Goal: Ask a question: Seek information or help from site administrators or community

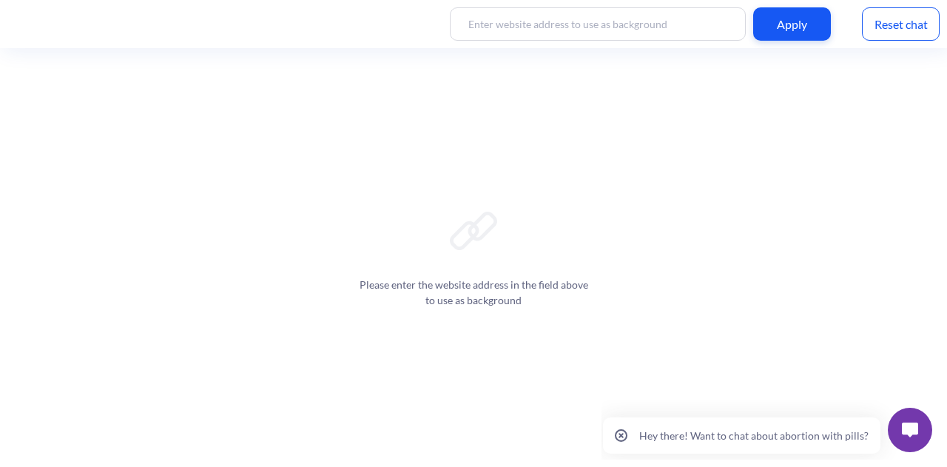
click at [900, 428] on button at bounding box center [910, 430] width 44 height 44
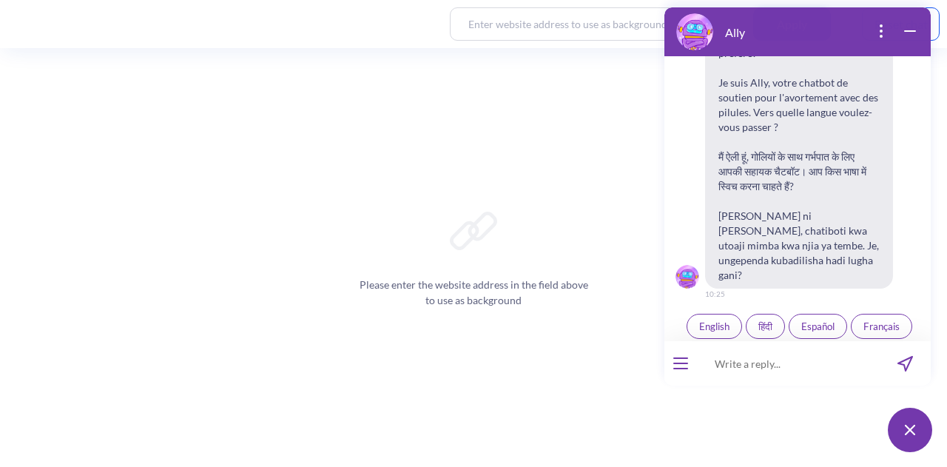
scroll to position [251, 0]
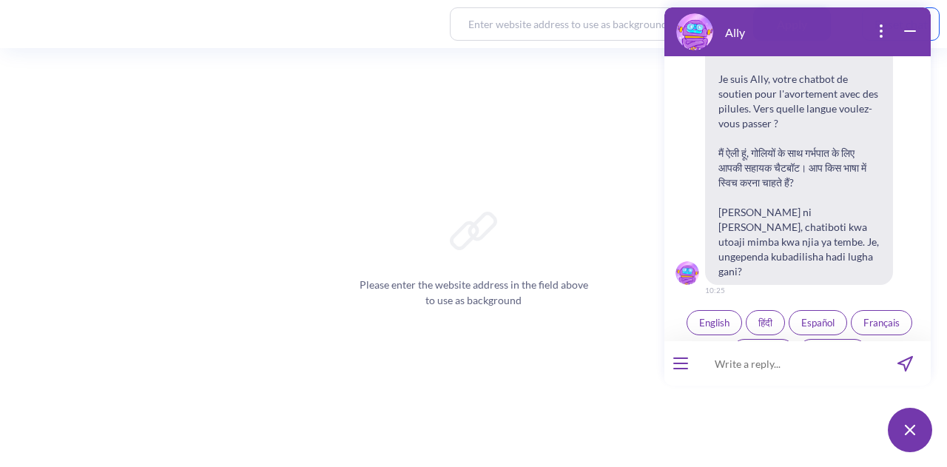
click at [758, 346] on span "Kiswahili" at bounding box center [763, 352] width 38 height 12
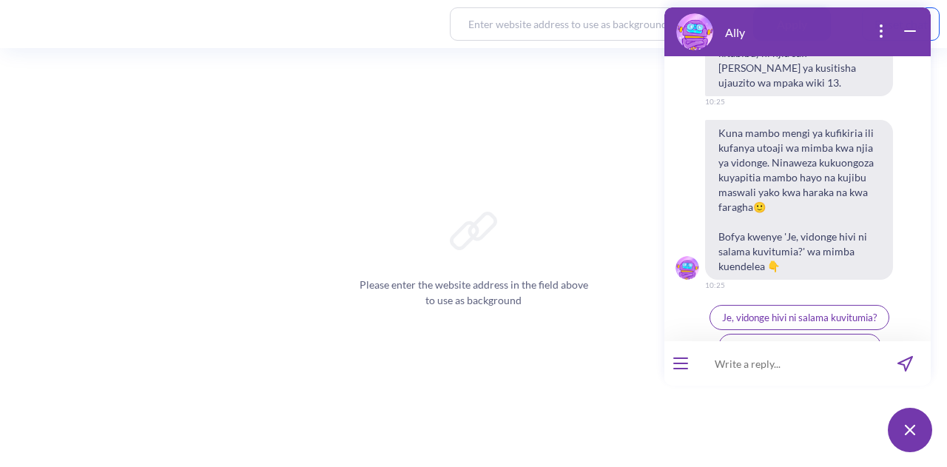
scroll to position [652, 0]
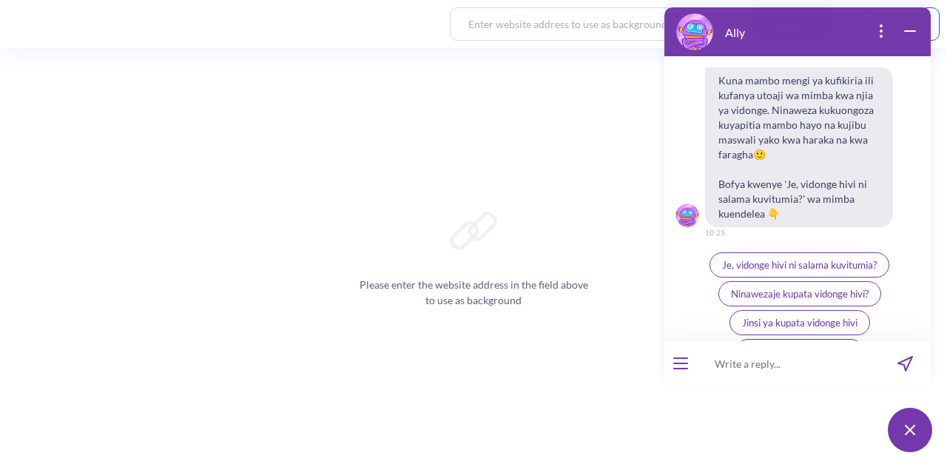
click at [771, 259] on span "Je, vidonge hivi ni salama kuvitumia?" at bounding box center [799, 265] width 155 height 12
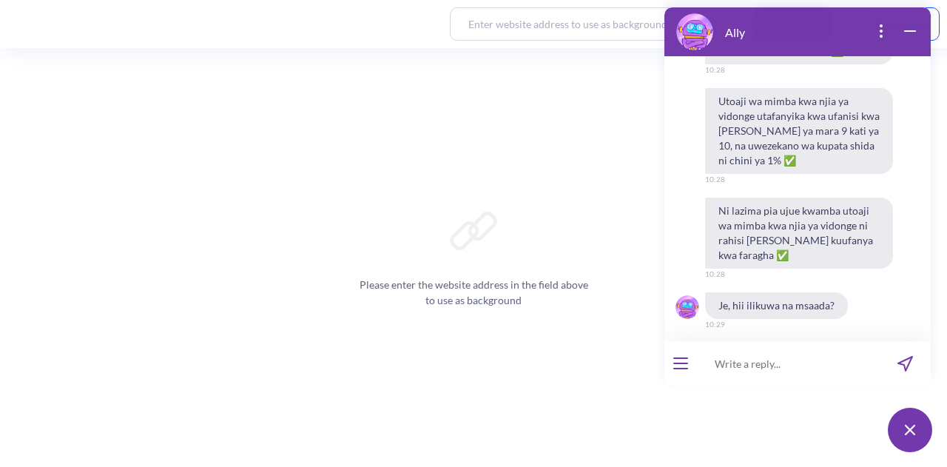
scroll to position [965, 0]
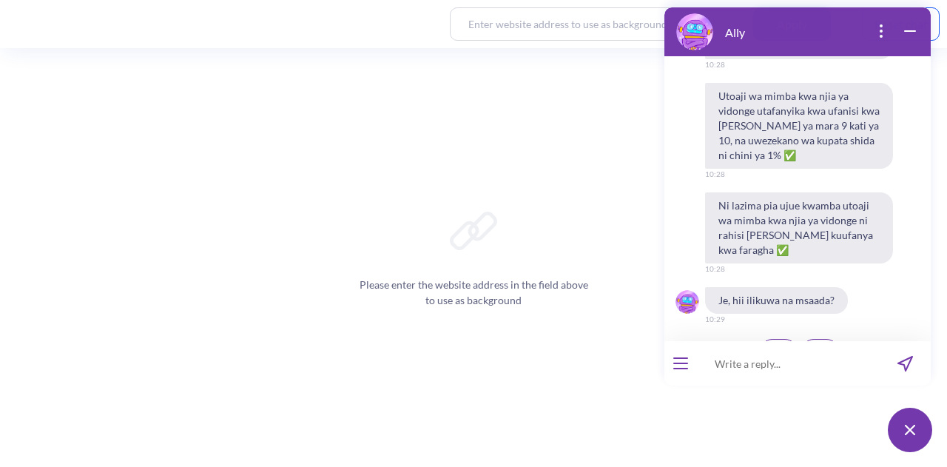
click at [772, 346] on span "👍" at bounding box center [778, 352] width 13 height 12
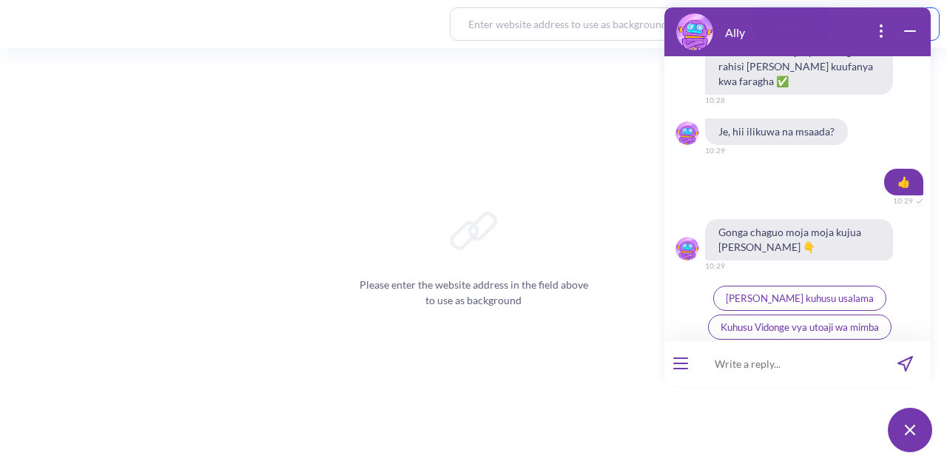
scroll to position [1138, 0]
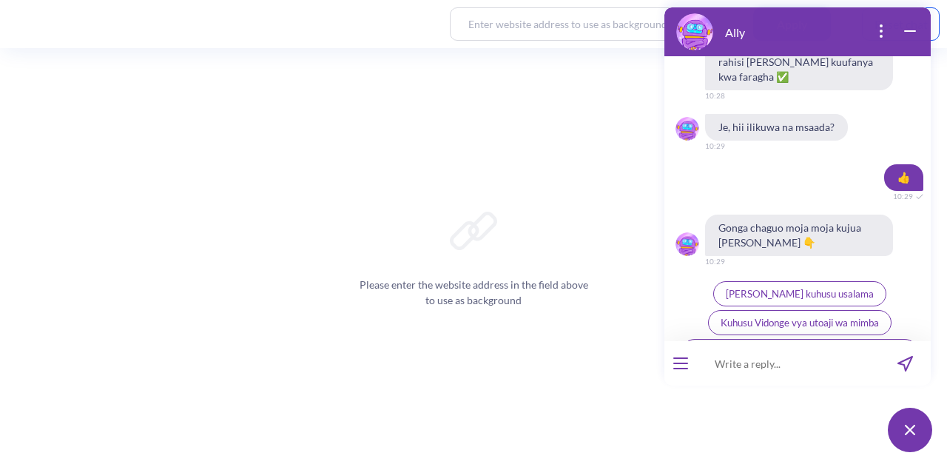
click at [840, 317] on span "Kuhusu Vidonge vya utoaji wa mimba" at bounding box center [800, 323] width 158 height 12
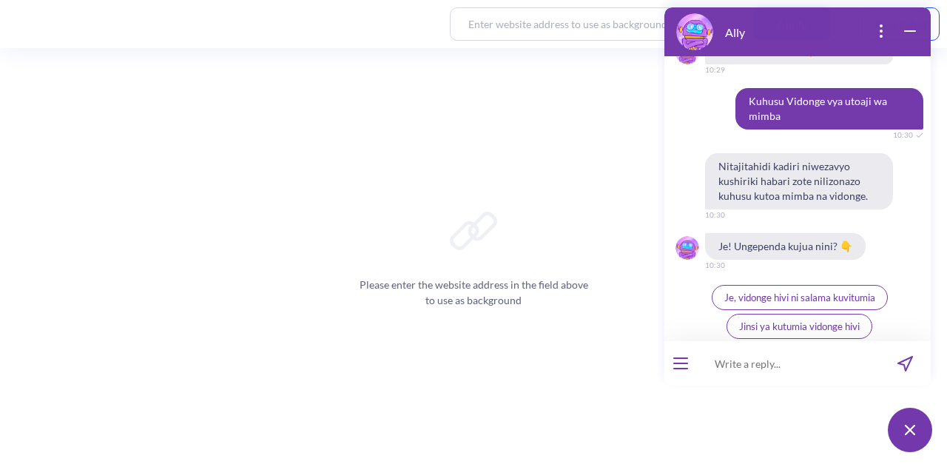
scroll to position [1333, 0]
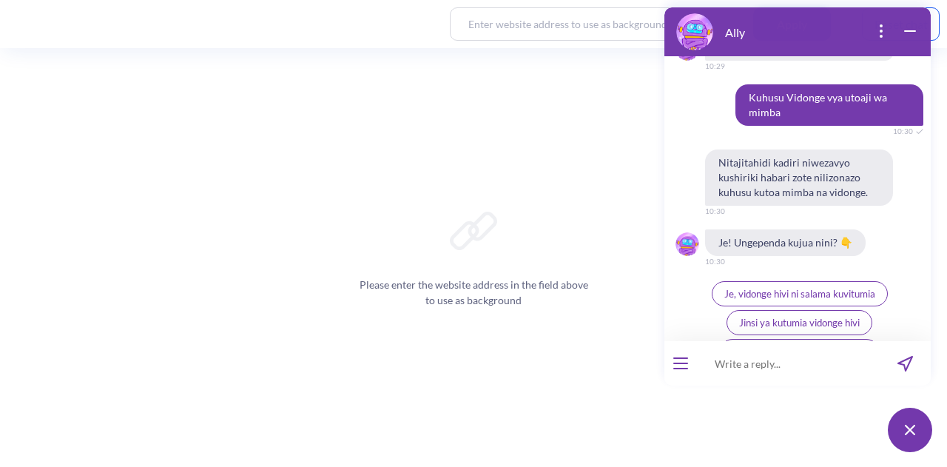
click at [823, 310] on button "Jinsi ya kutumia vidonge hivi" at bounding box center [800, 322] width 146 height 25
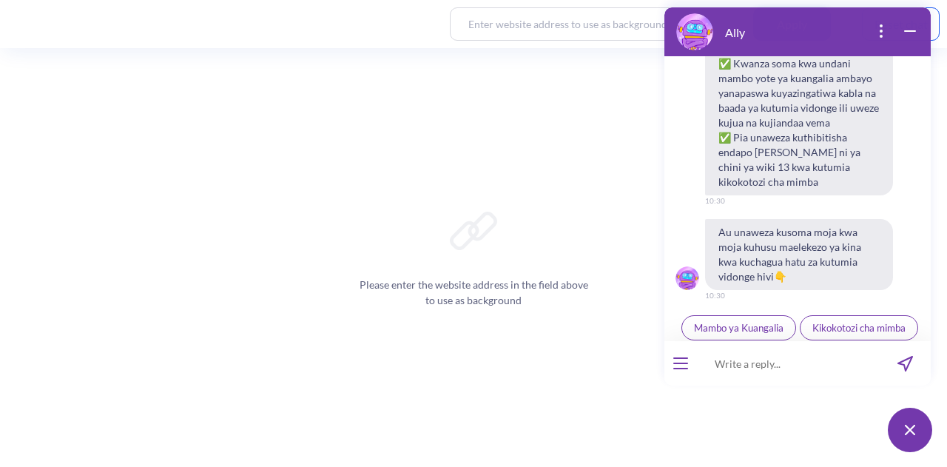
scroll to position [1728, 0]
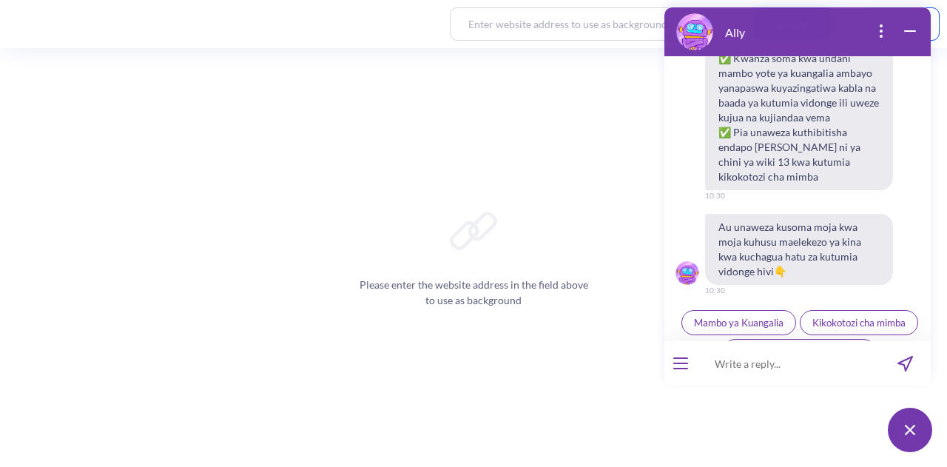
click at [809, 346] on span "Hatua za kutumia vidonge hivi" at bounding box center [799, 352] width 128 height 12
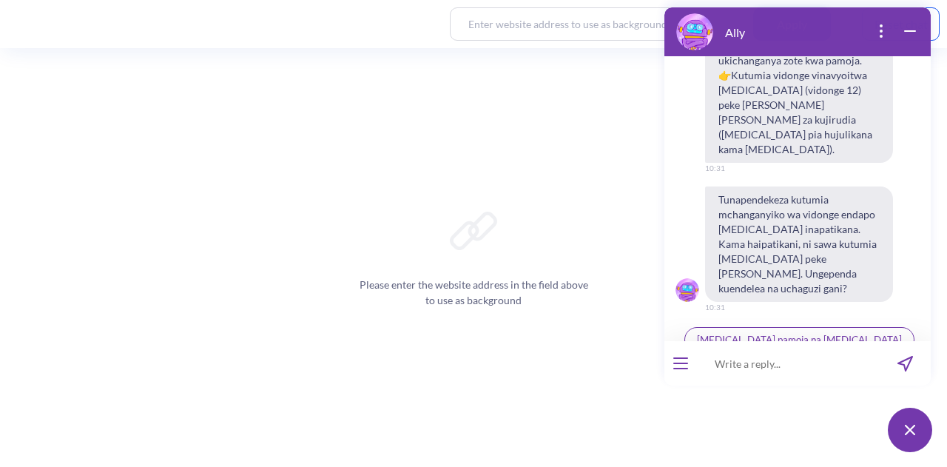
scroll to position [2224, 0]
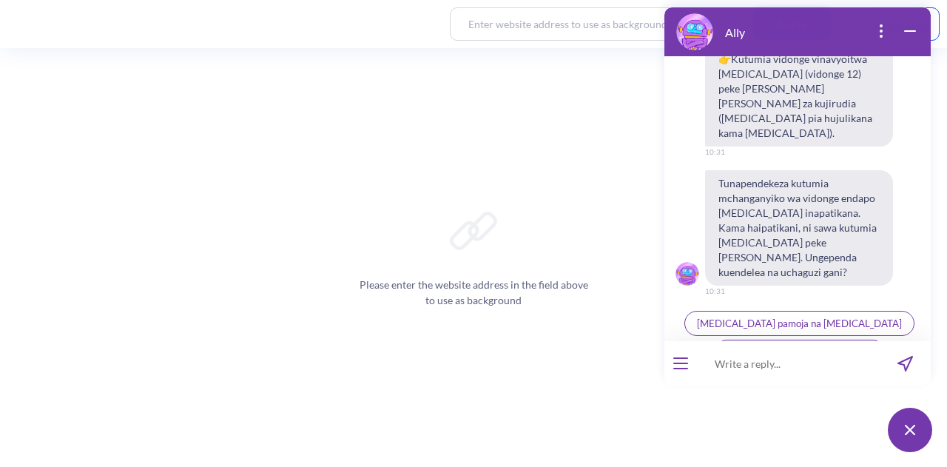
click at [788, 317] on span "[MEDICAL_DATA] pamoja na [MEDICAL_DATA]" at bounding box center [799, 323] width 205 height 12
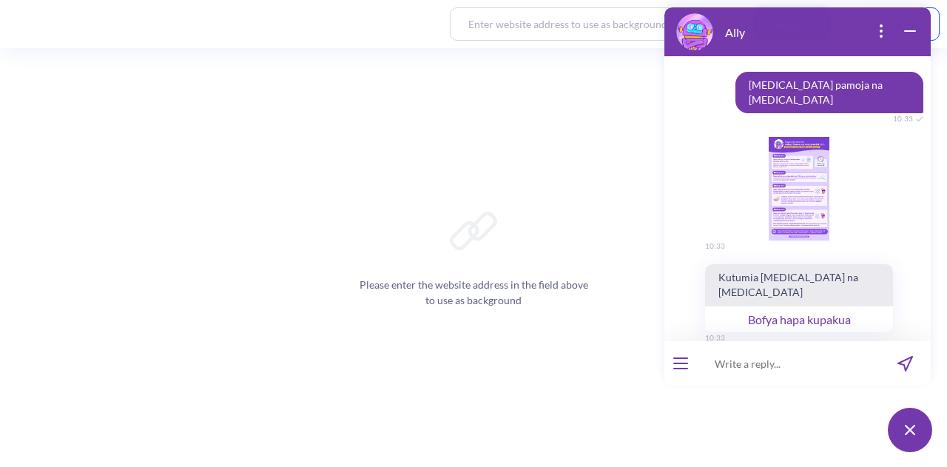
scroll to position [2422, 0]
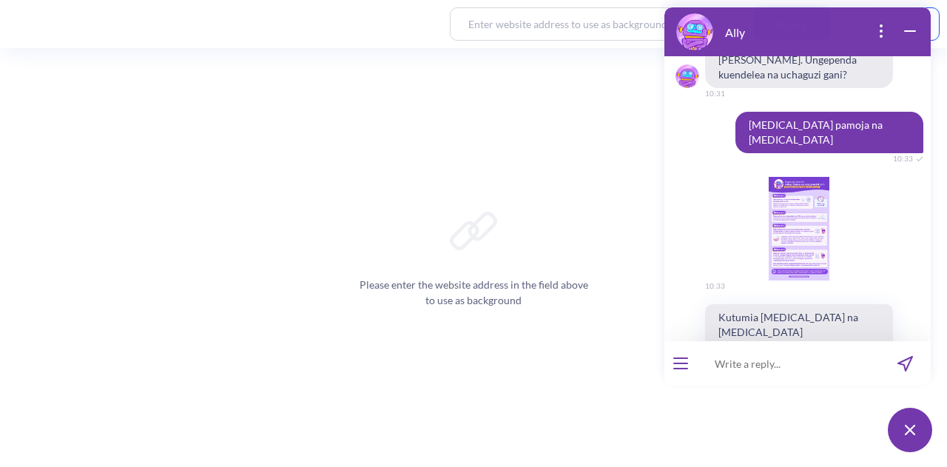
click at [817, 177] on div "image message: 1748865702816-ally-mifepristone-misoprostol-protocol-sw.png" at bounding box center [799, 229] width 188 height 104
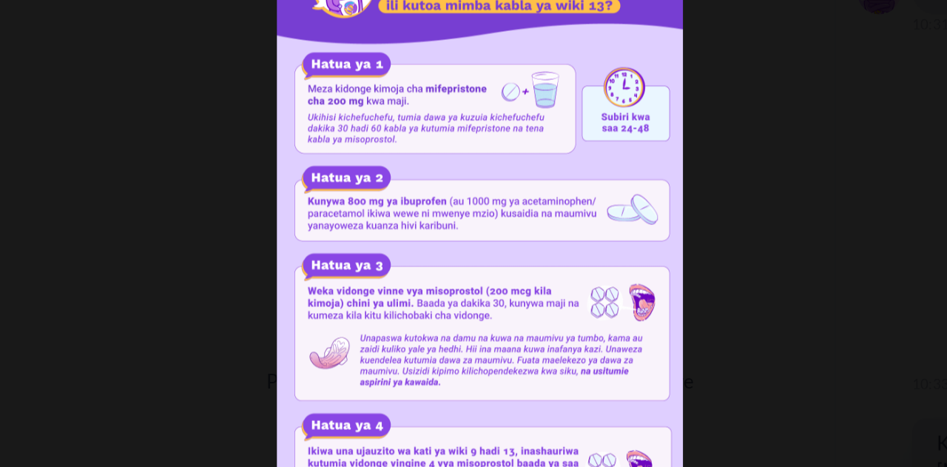
click at [637, 212] on img at bounding box center [474, 234] width 758 height 374
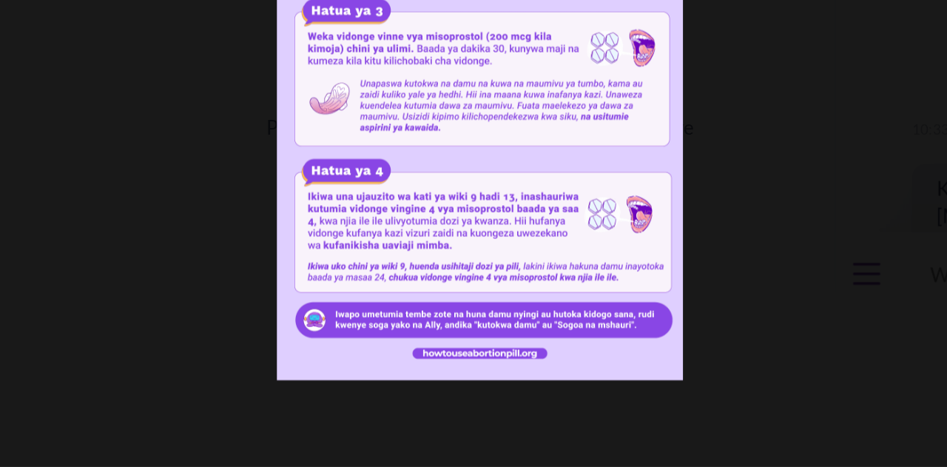
scroll to position [0, 0]
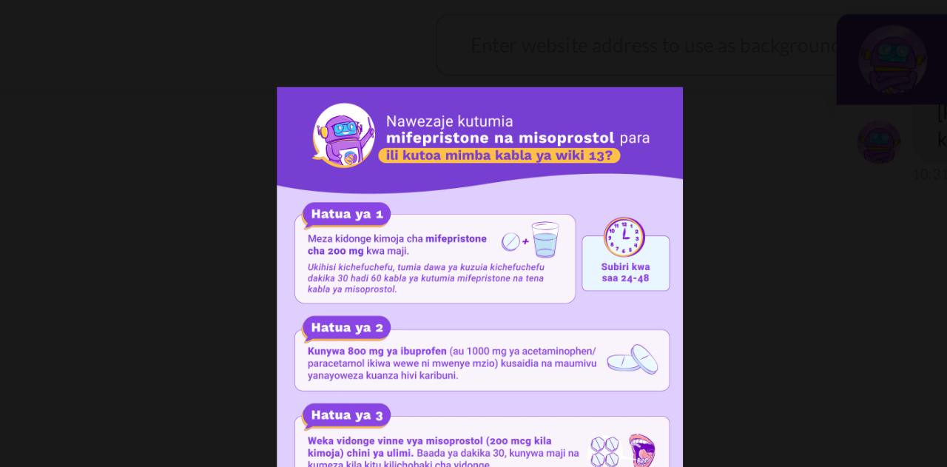
click at [620, 44] on div at bounding box center [473, 233] width 947 height 467
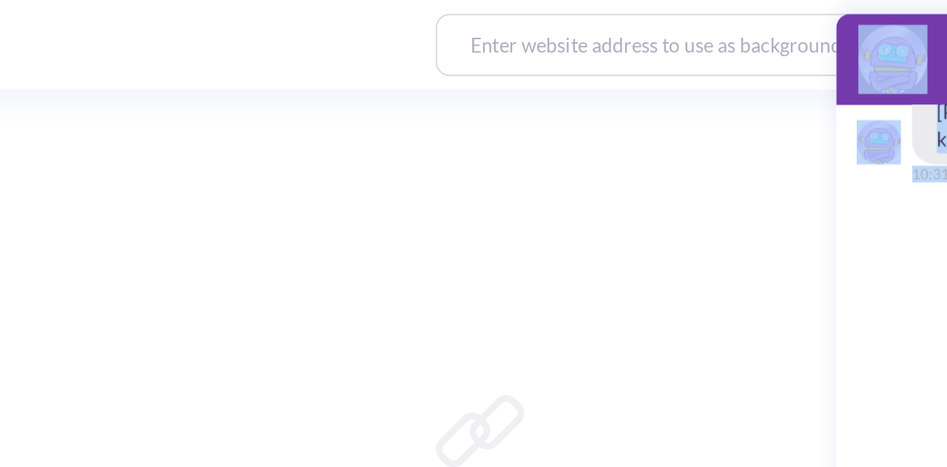
drag, startPoint x: 876, startPoint y: 161, endPoint x: 756, endPoint y: 178, distance: 121.1
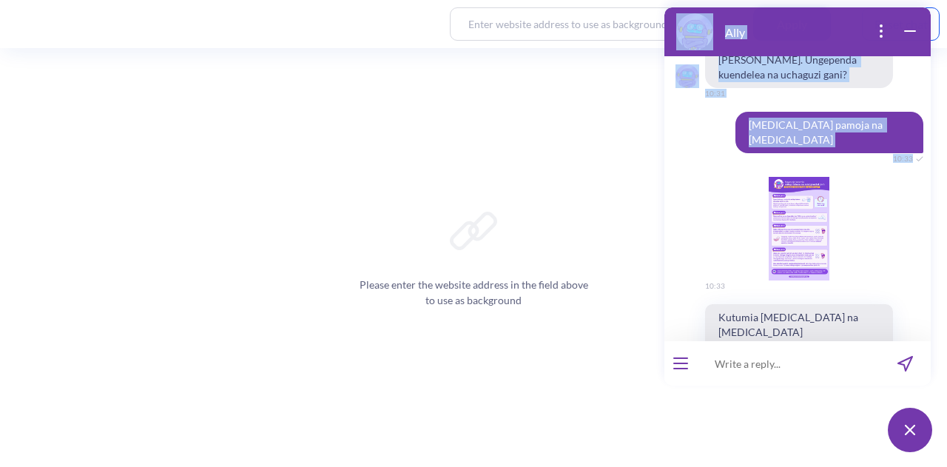
scroll to position [2501, 0]
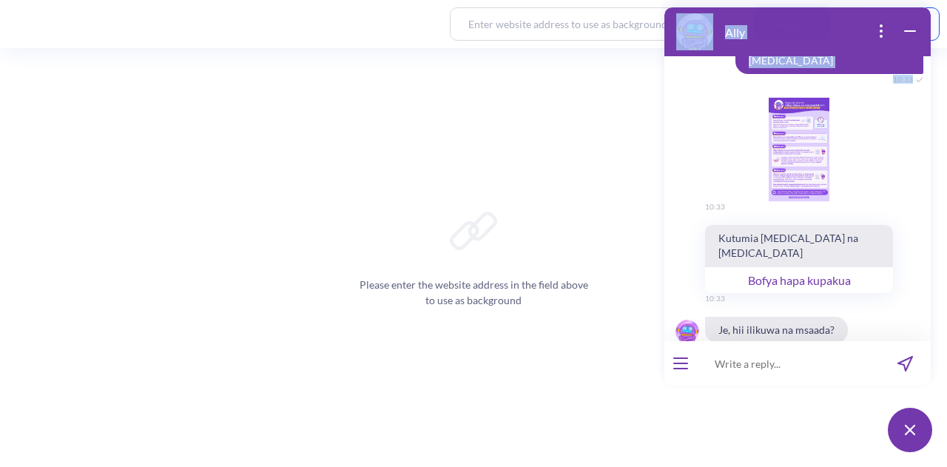
click at [770, 368] on button "👍" at bounding box center [779, 380] width 38 height 25
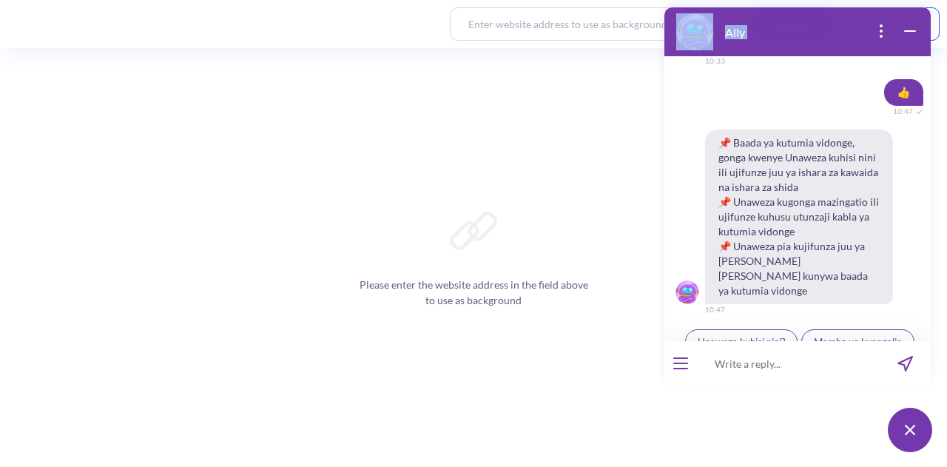
scroll to position [2792, 0]
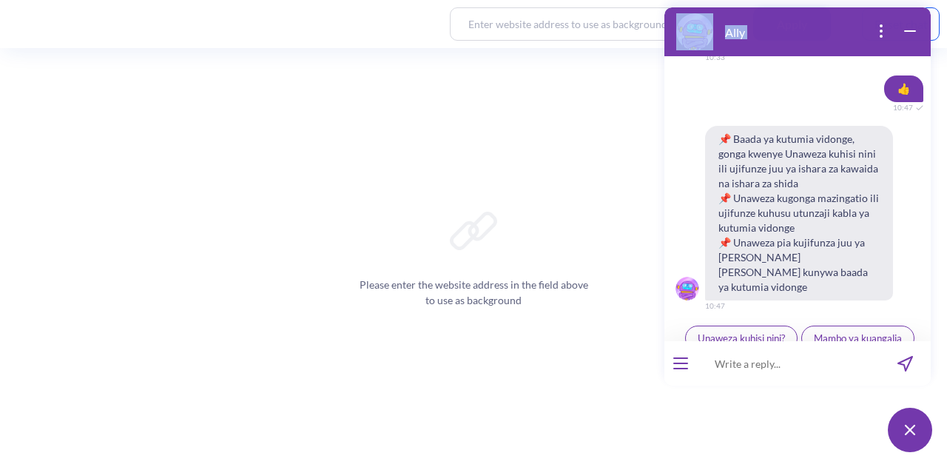
click at [797, 383] on button "Kuhusu Vidonge vya utoaji wa mimba" at bounding box center [799, 395] width 183 height 25
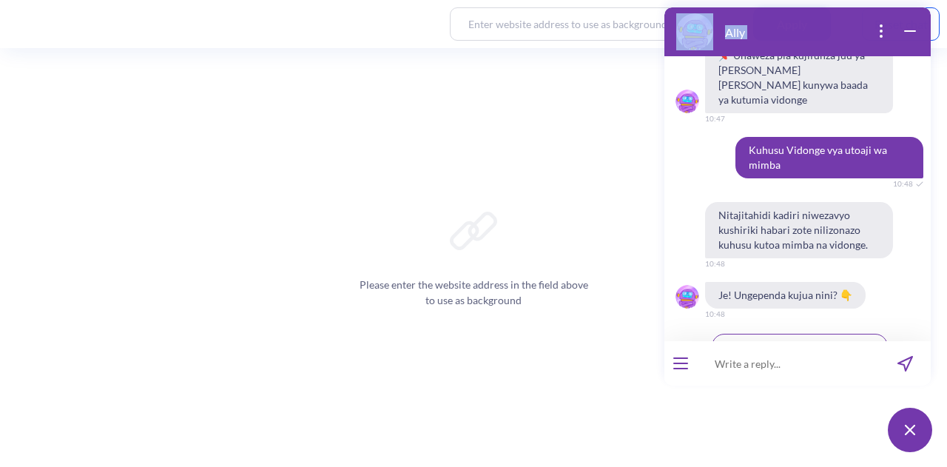
scroll to position [2988, 0]
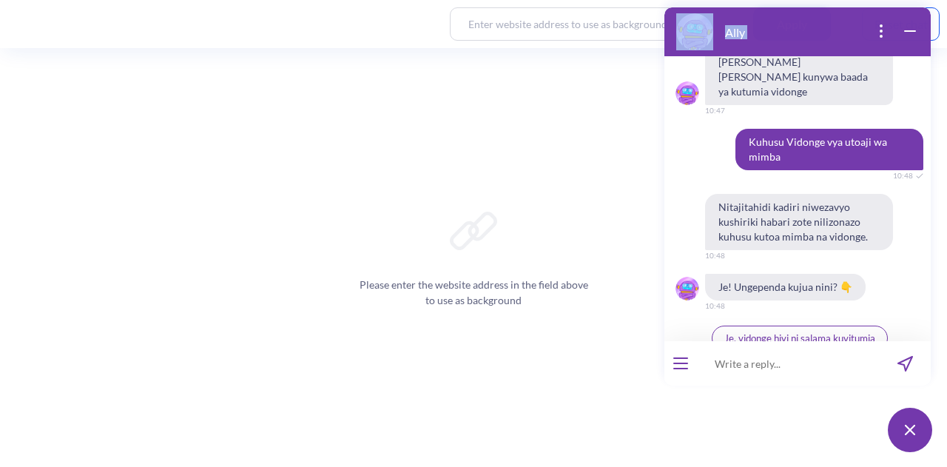
click at [818, 332] on span "Je, vidonge hivi ni salama kuvitumia" at bounding box center [799, 338] width 151 height 12
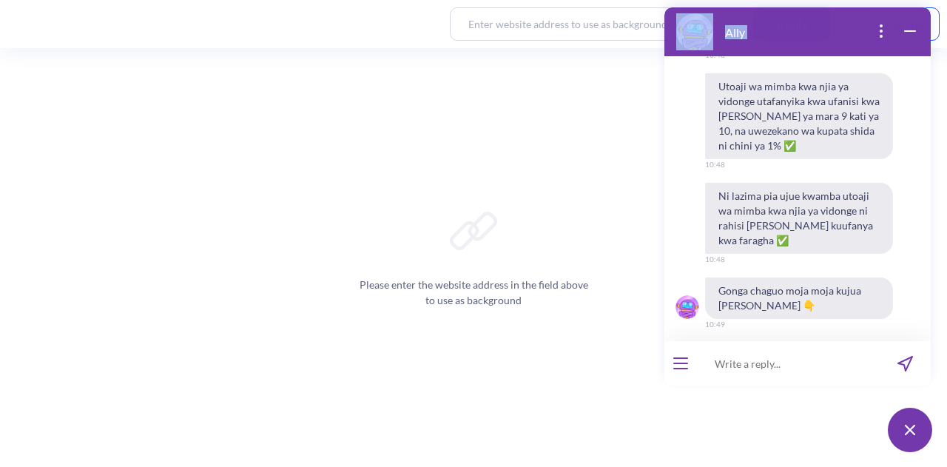
scroll to position [3387, 0]
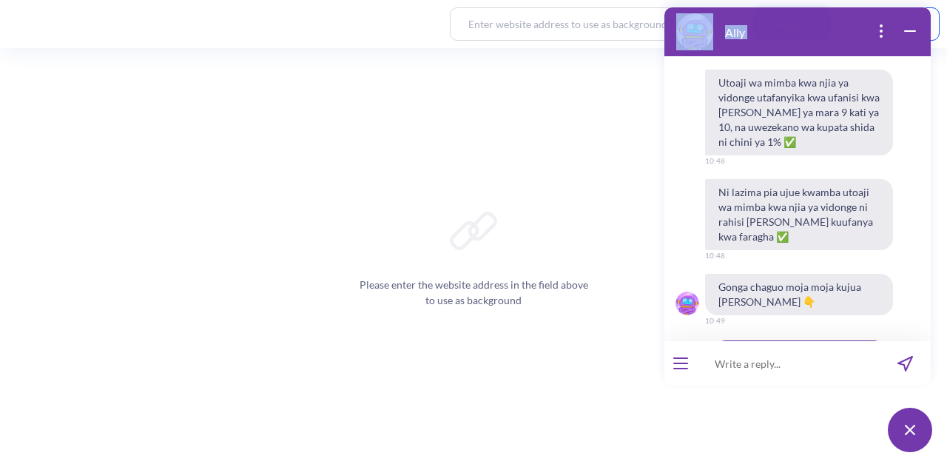
click at [795, 405] on span "[PERSON_NAME] za vidonge baada ya kuvitumia" at bounding box center [800, 411] width 210 height 12
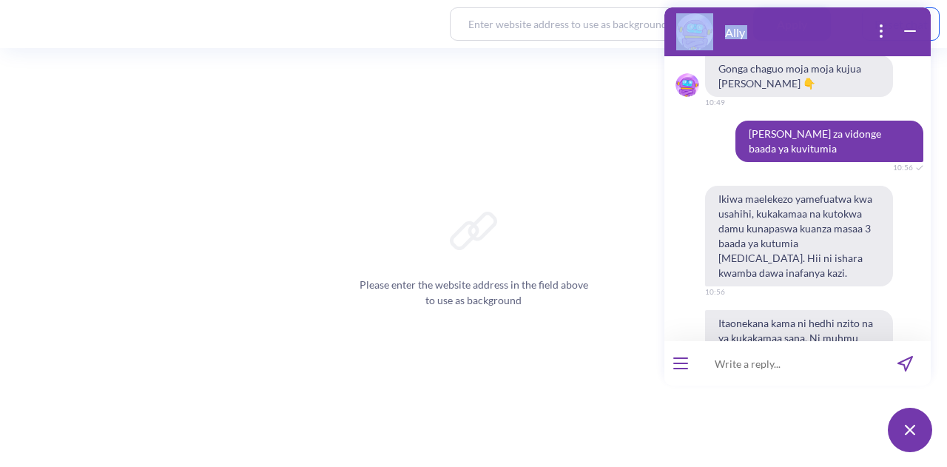
scroll to position [3596, 0]
